Goal: Check status

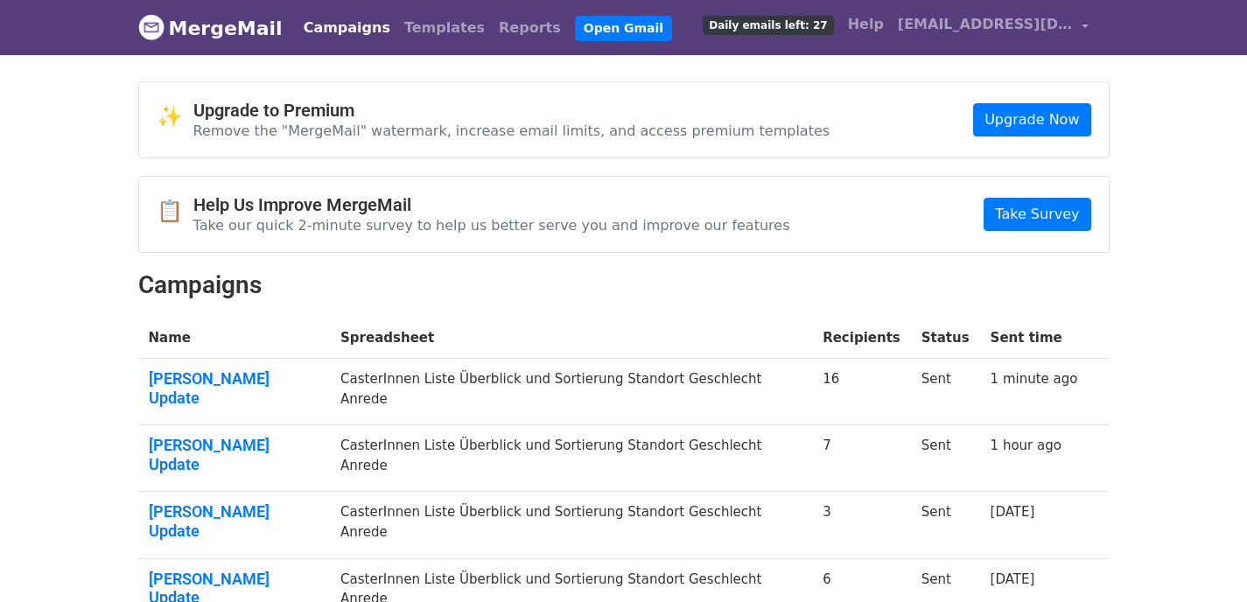
click at [349, 25] on link "Campaigns" at bounding box center [347, 27] width 101 height 35
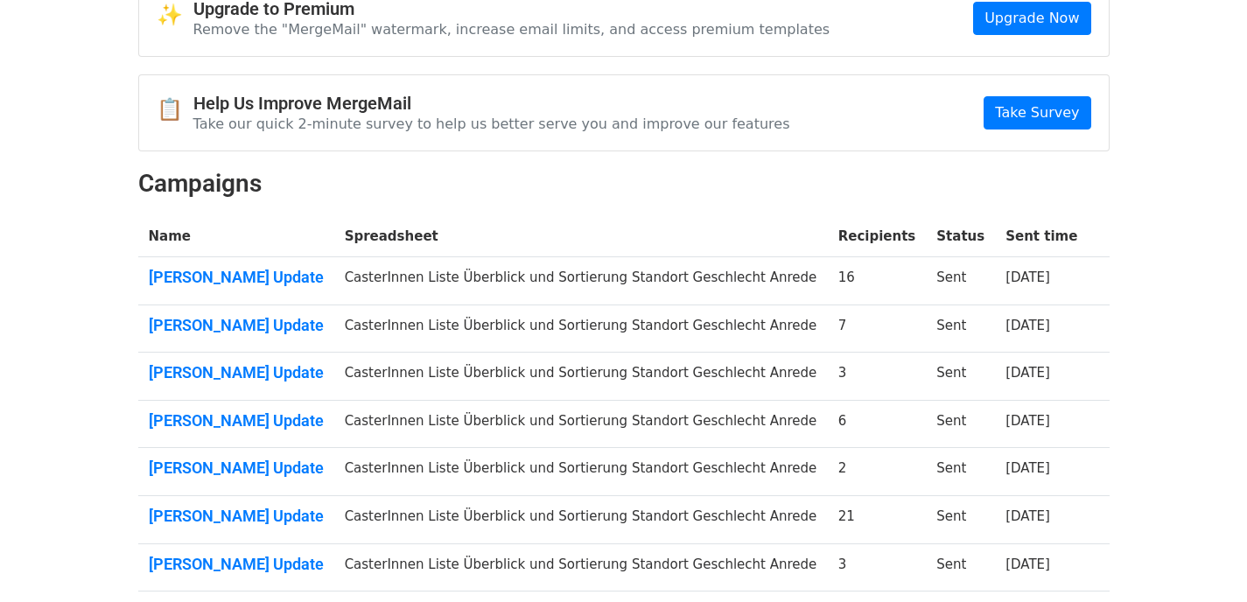
scroll to position [113, 0]
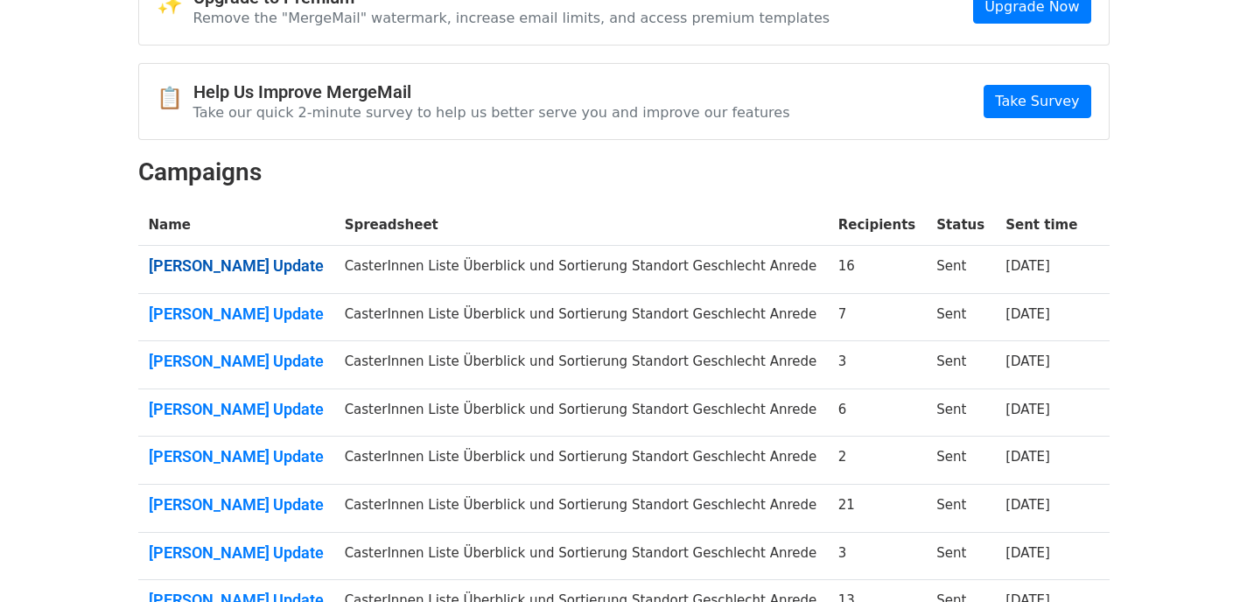
click at [279, 272] on link "Maximilian Modl Update" at bounding box center [236, 265] width 175 height 19
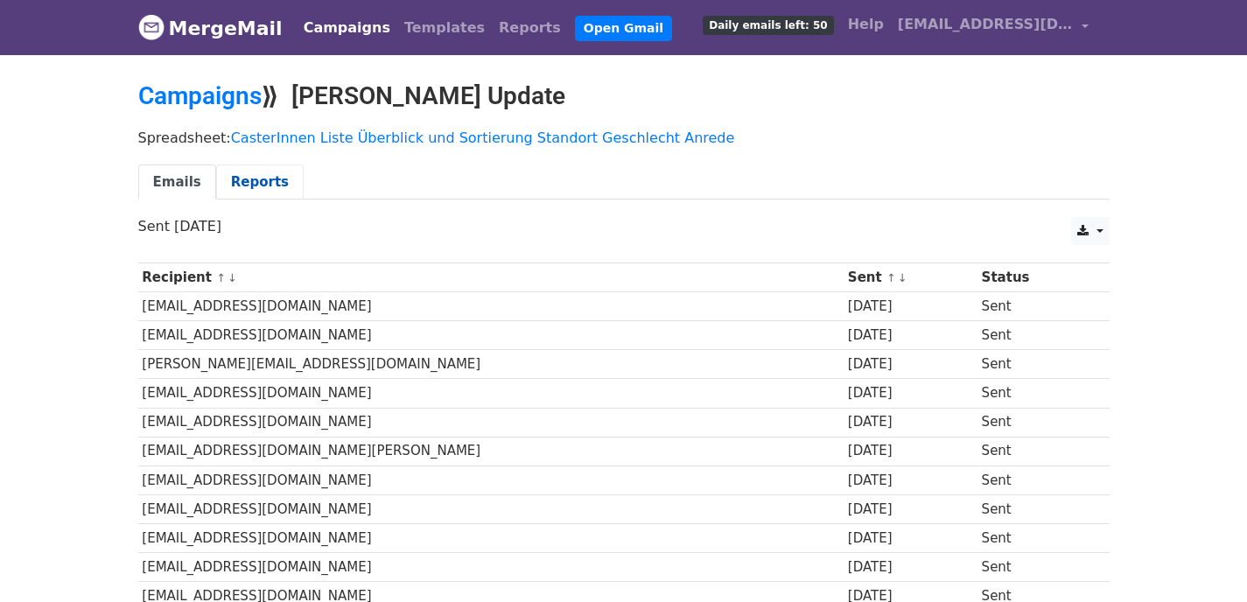
click at [257, 184] on link "Reports" at bounding box center [259, 182] width 87 height 36
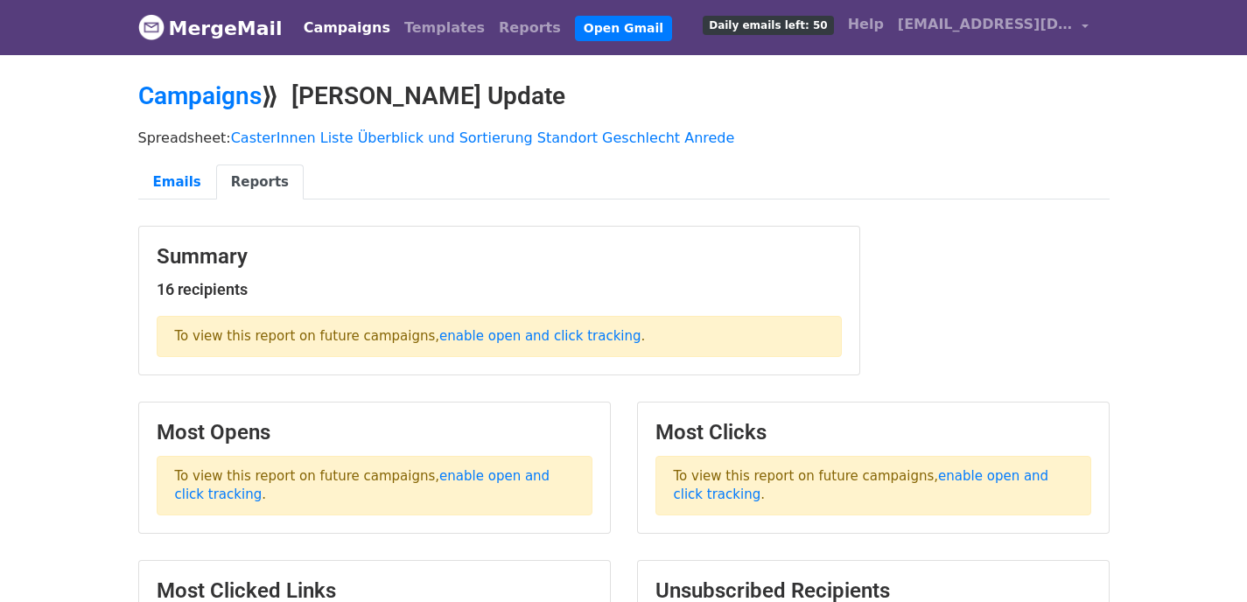
click at [173, 206] on div "Emails Reports" at bounding box center [623, 186] width 997 height 45
click at [175, 170] on link "Emails" at bounding box center [177, 182] width 78 height 36
